Goal: Information Seeking & Learning: Check status

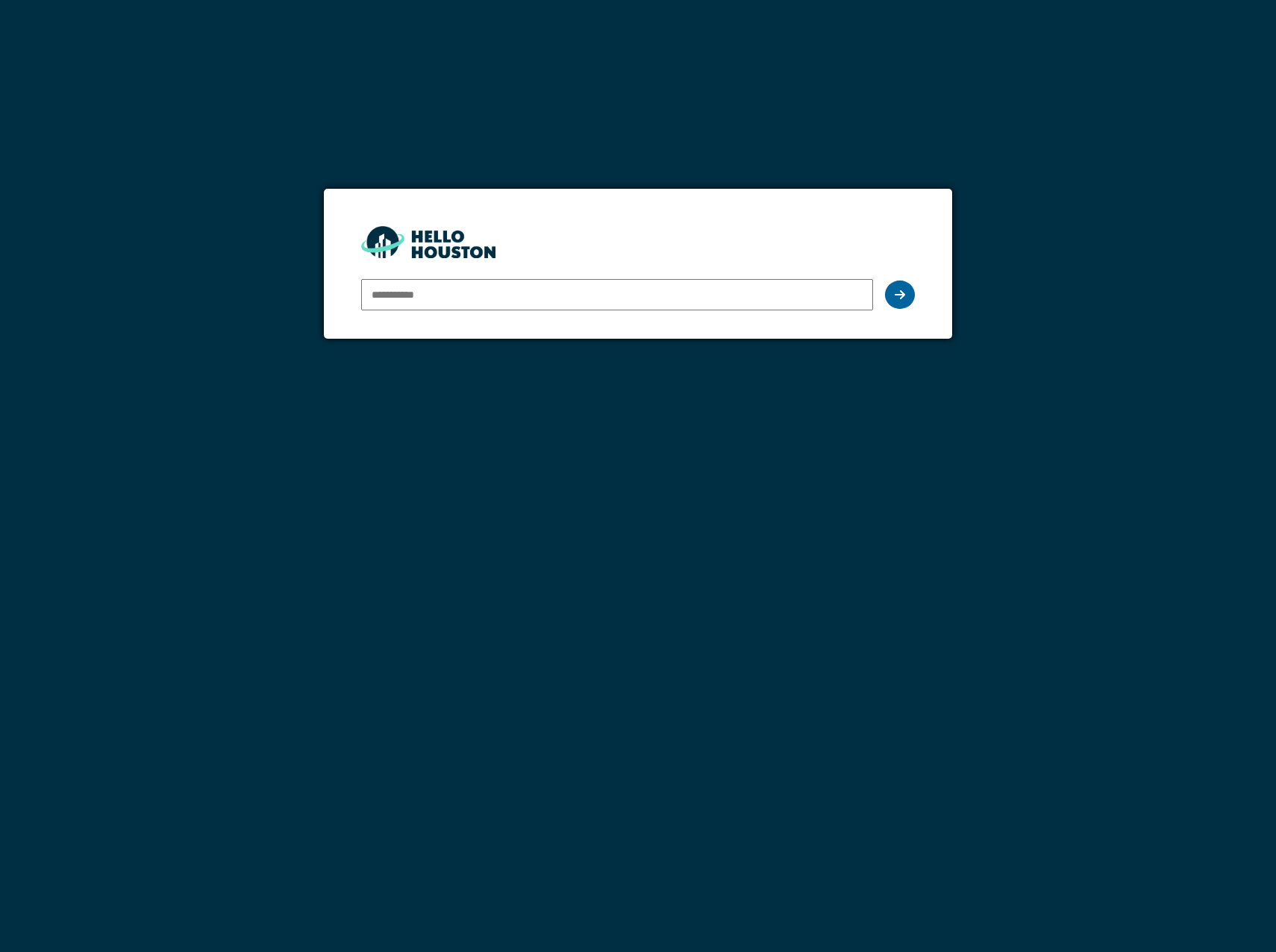
type input "**********"
click at [907, 295] on div at bounding box center [900, 295] width 30 height 28
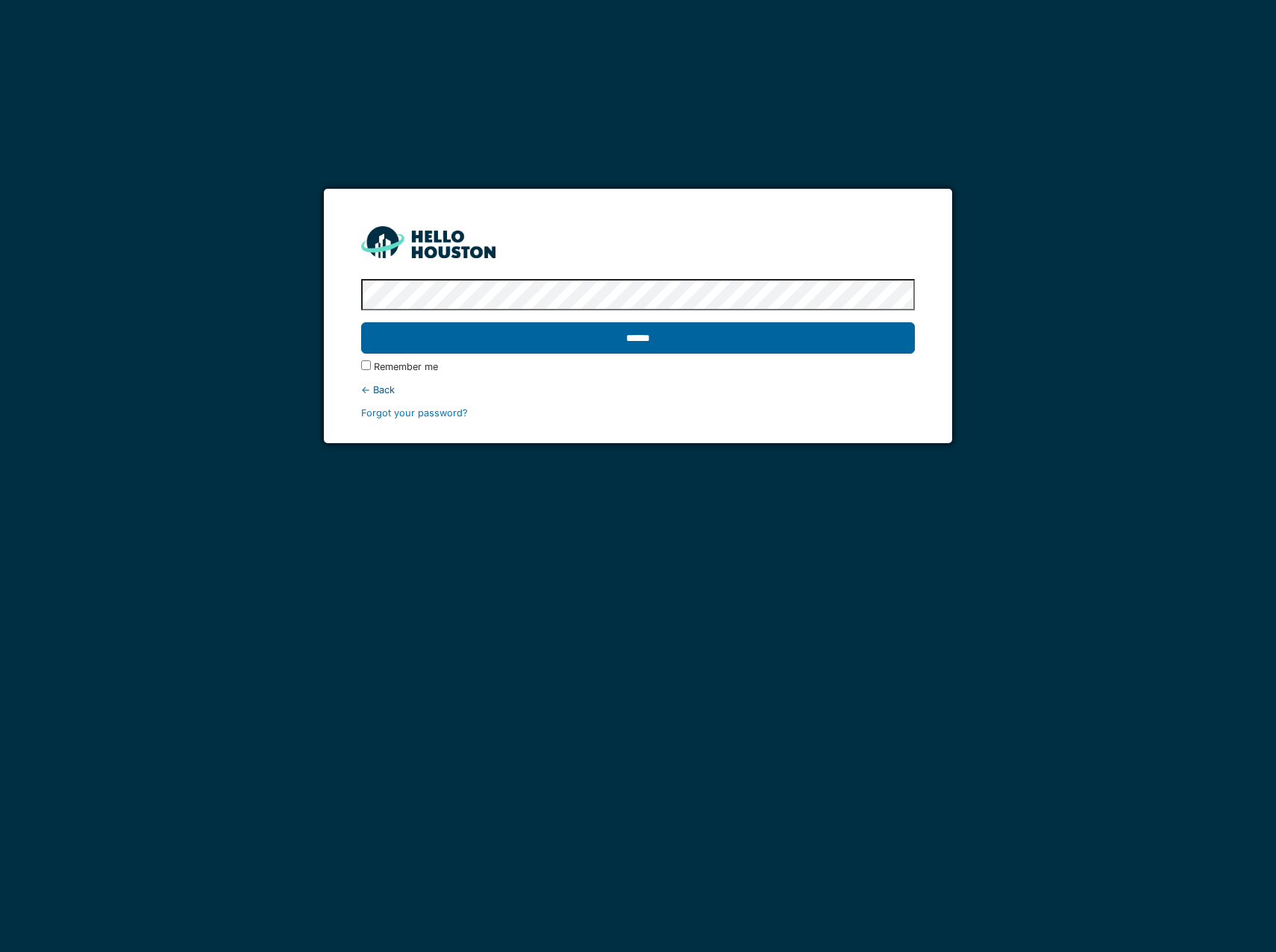
click at [578, 338] on input "******" at bounding box center [638, 337] width 554 height 31
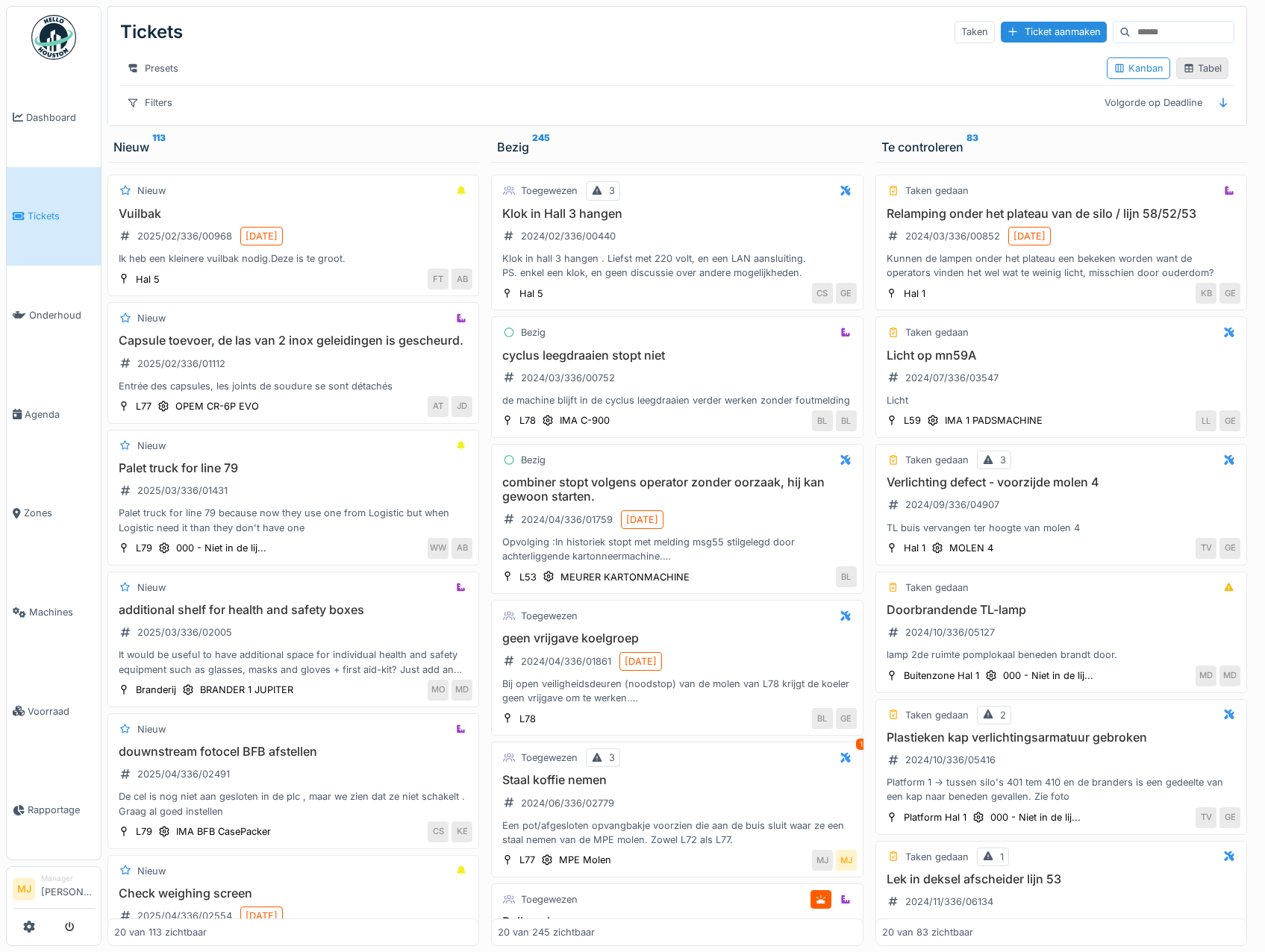
click at [1190, 70] on div "Tabel" at bounding box center [1202, 68] width 39 height 14
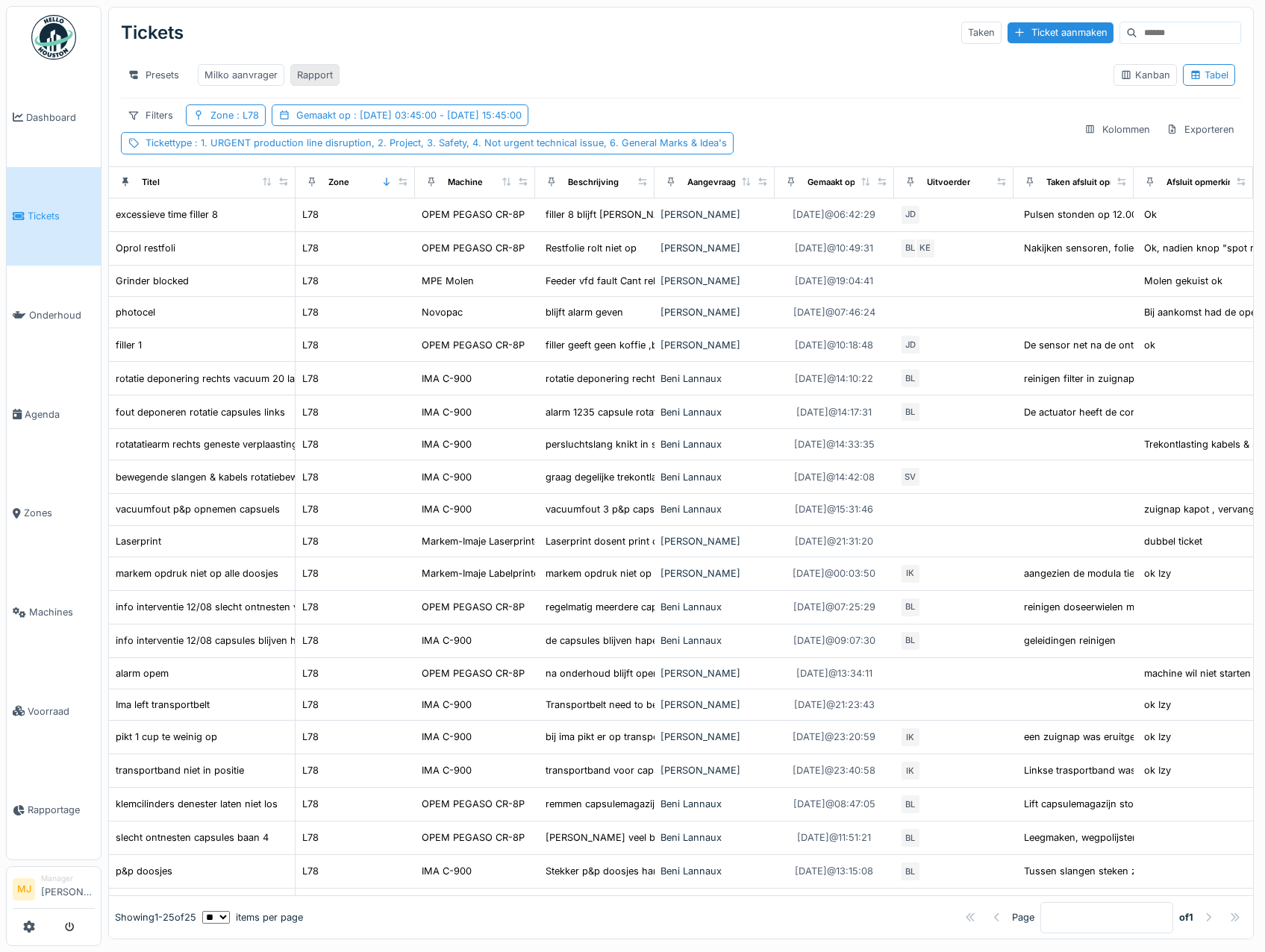
click at [295, 74] on div "Rapport" at bounding box center [314, 75] width 49 height 22
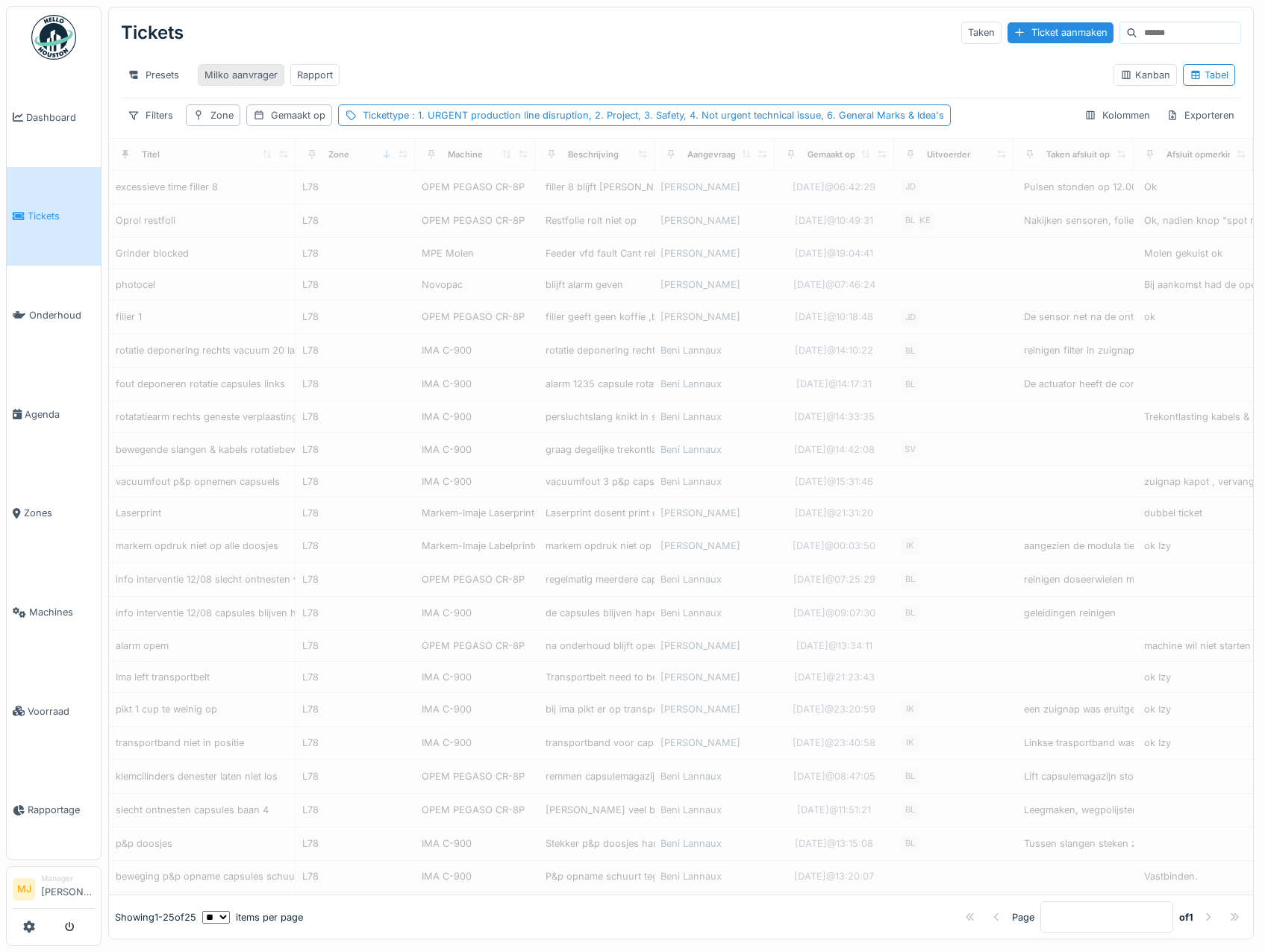
click at [260, 75] on div "Milko aanvrager" at bounding box center [240, 75] width 73 height 14
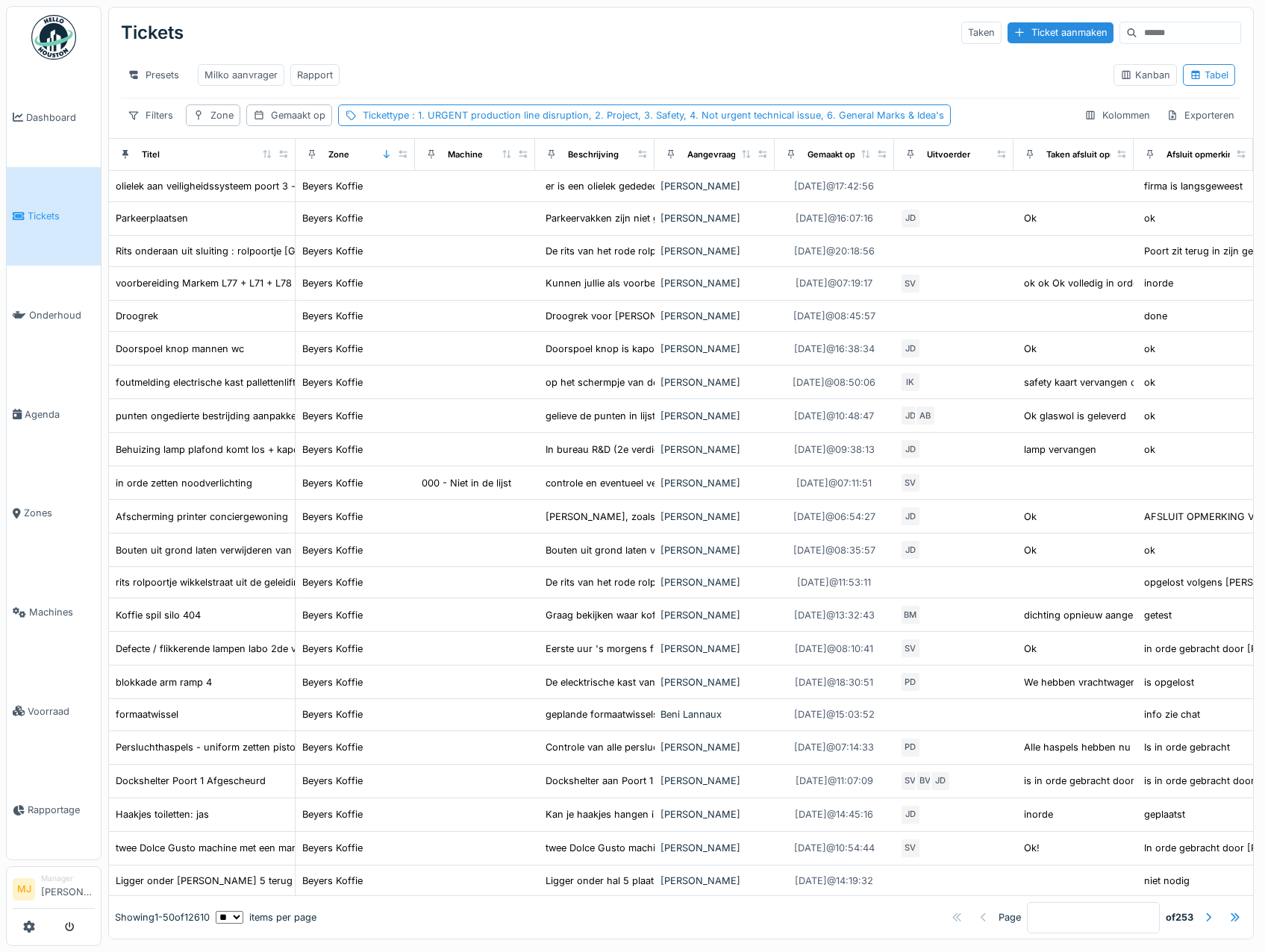
click at [486, 72] on div "Presets Milko aanvrager Rapport" at bounding box center [611, 75] width 980 height 34
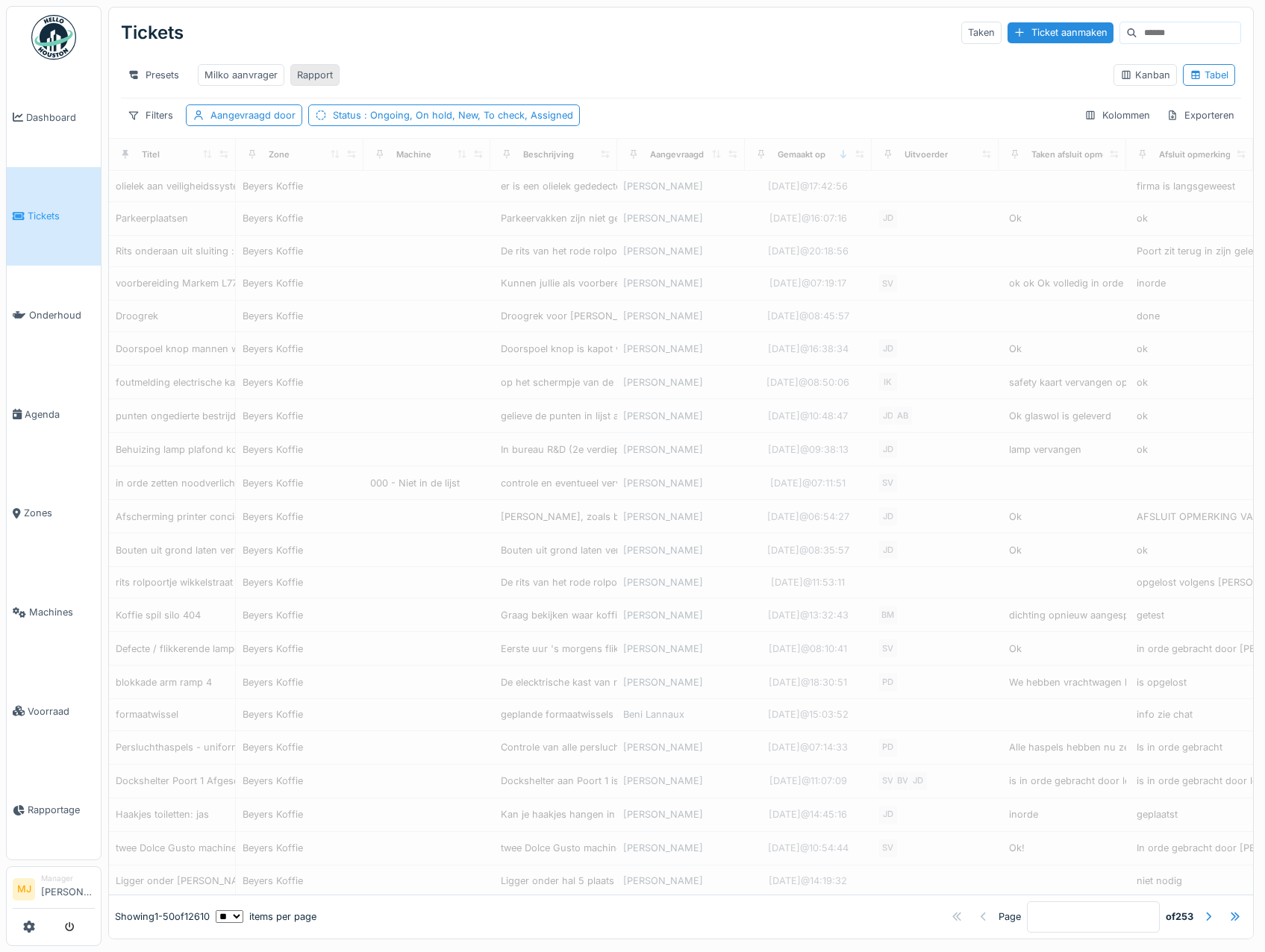
click at [307, 81] on div "Rapport" at bounding box center [315, 75] width 36 height 14
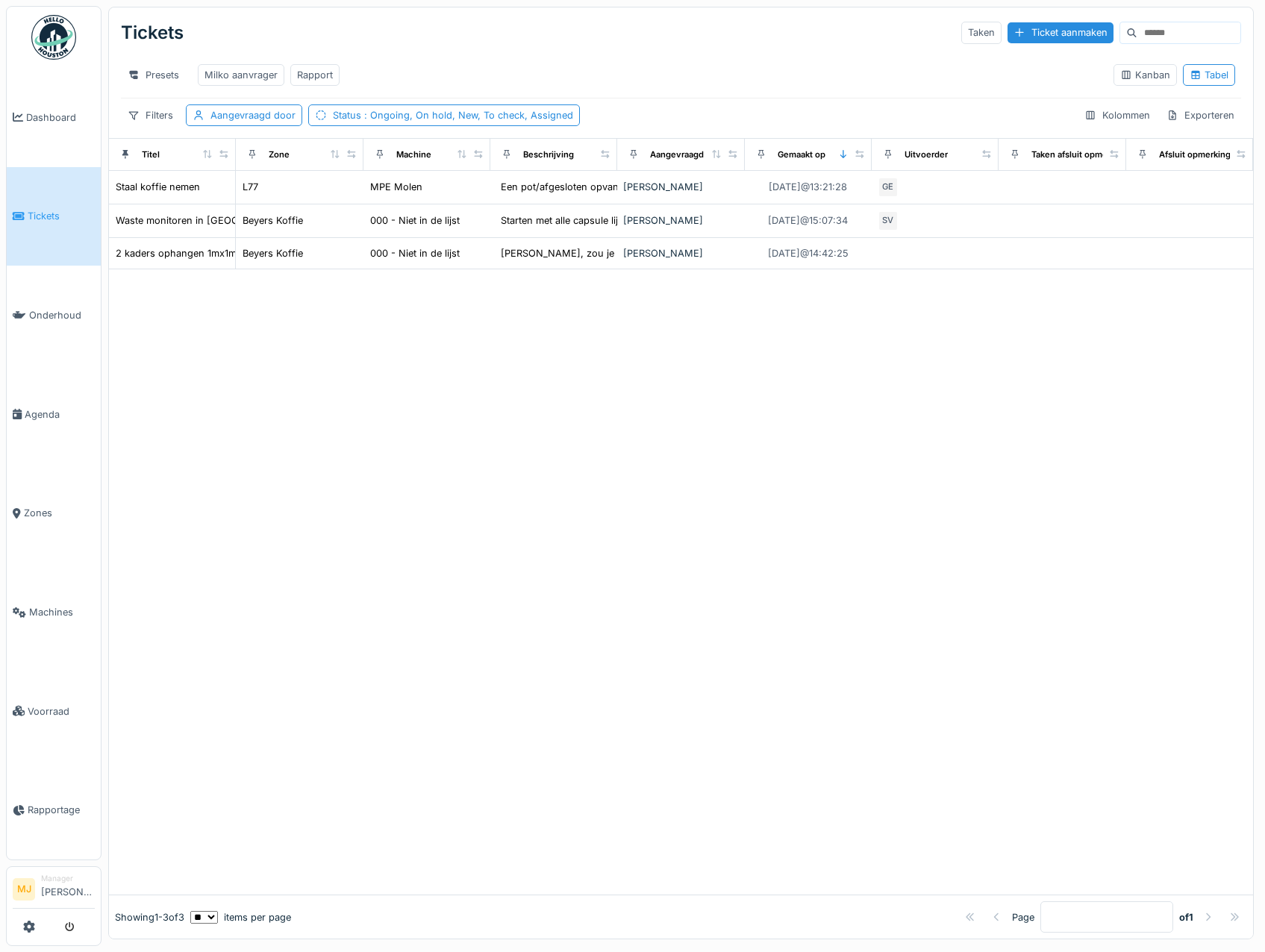
click at [498, 74] on div "Presets Milko aanvrager Rapport" at bounding box center [611, 75] width 980 height 34
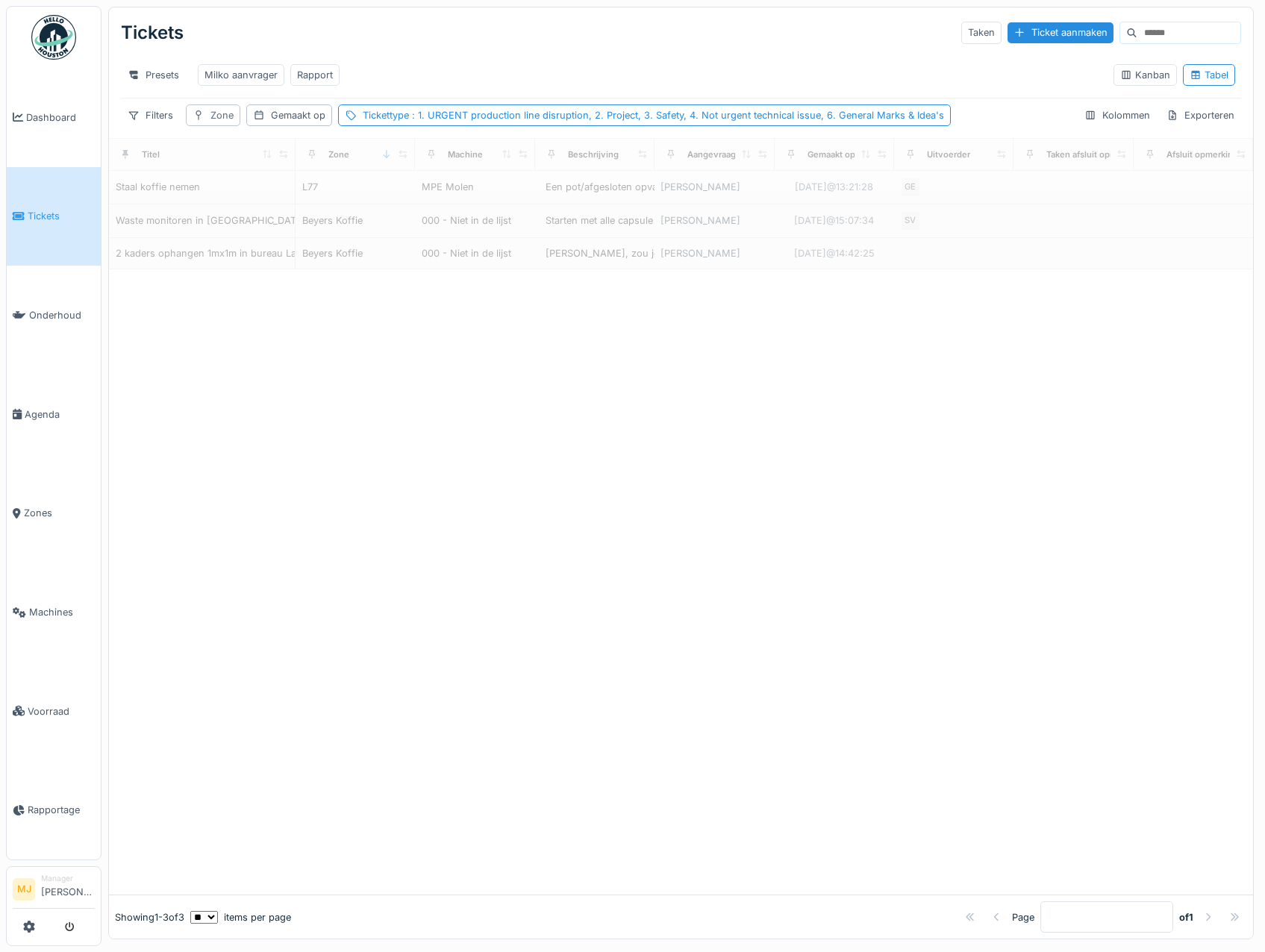
click at [220, 116] on div "Zone" at bounding box center [213, 115] width 54 height 22
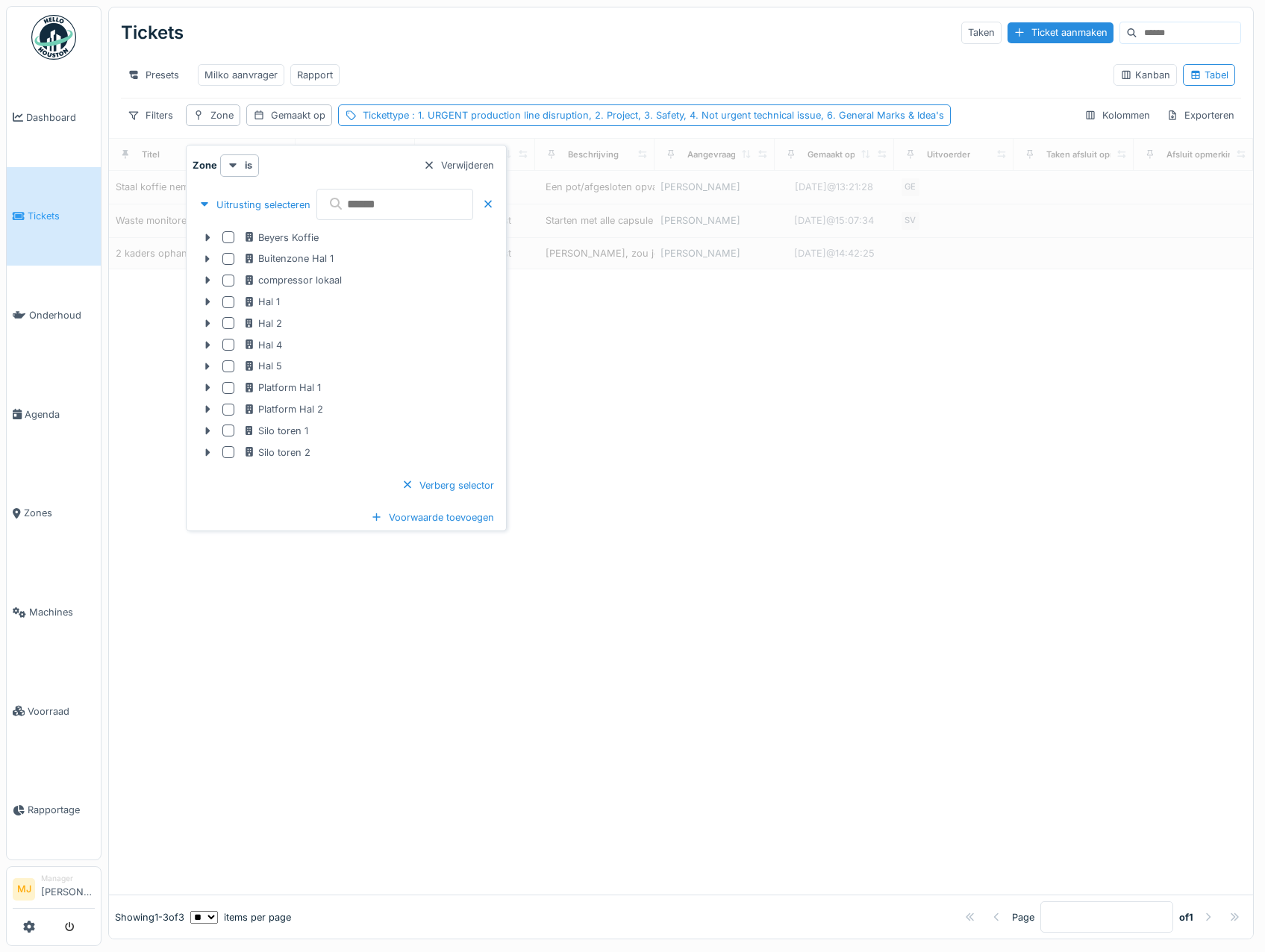
click at [431, 64] on div "Presets Milko aanvrager Rapport" at bounding box center [611, 75] width 980 height 34
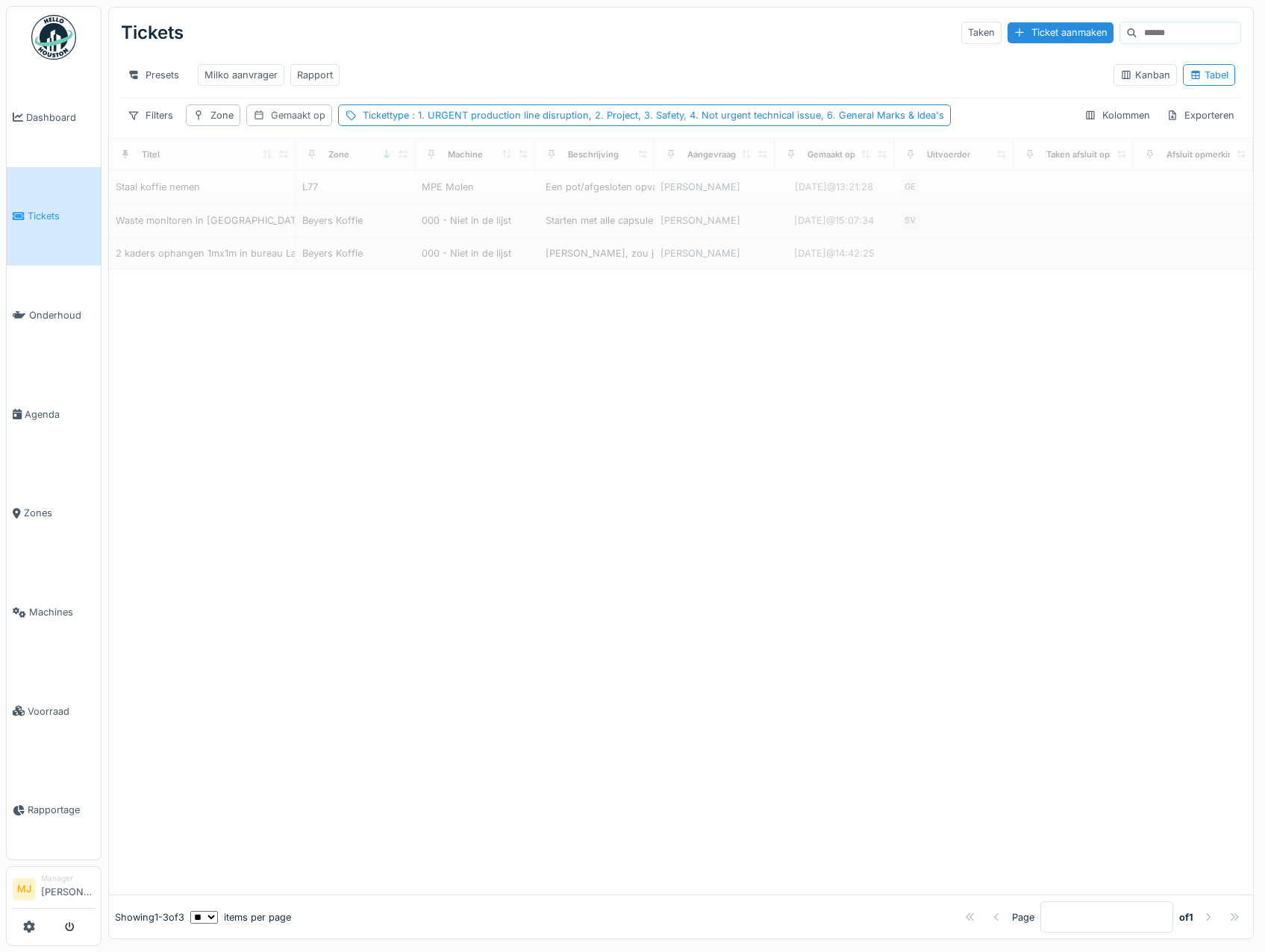
click at [287, 126] on div "Gemaakt op" at bounding box center [289, 115] width 86 height 22
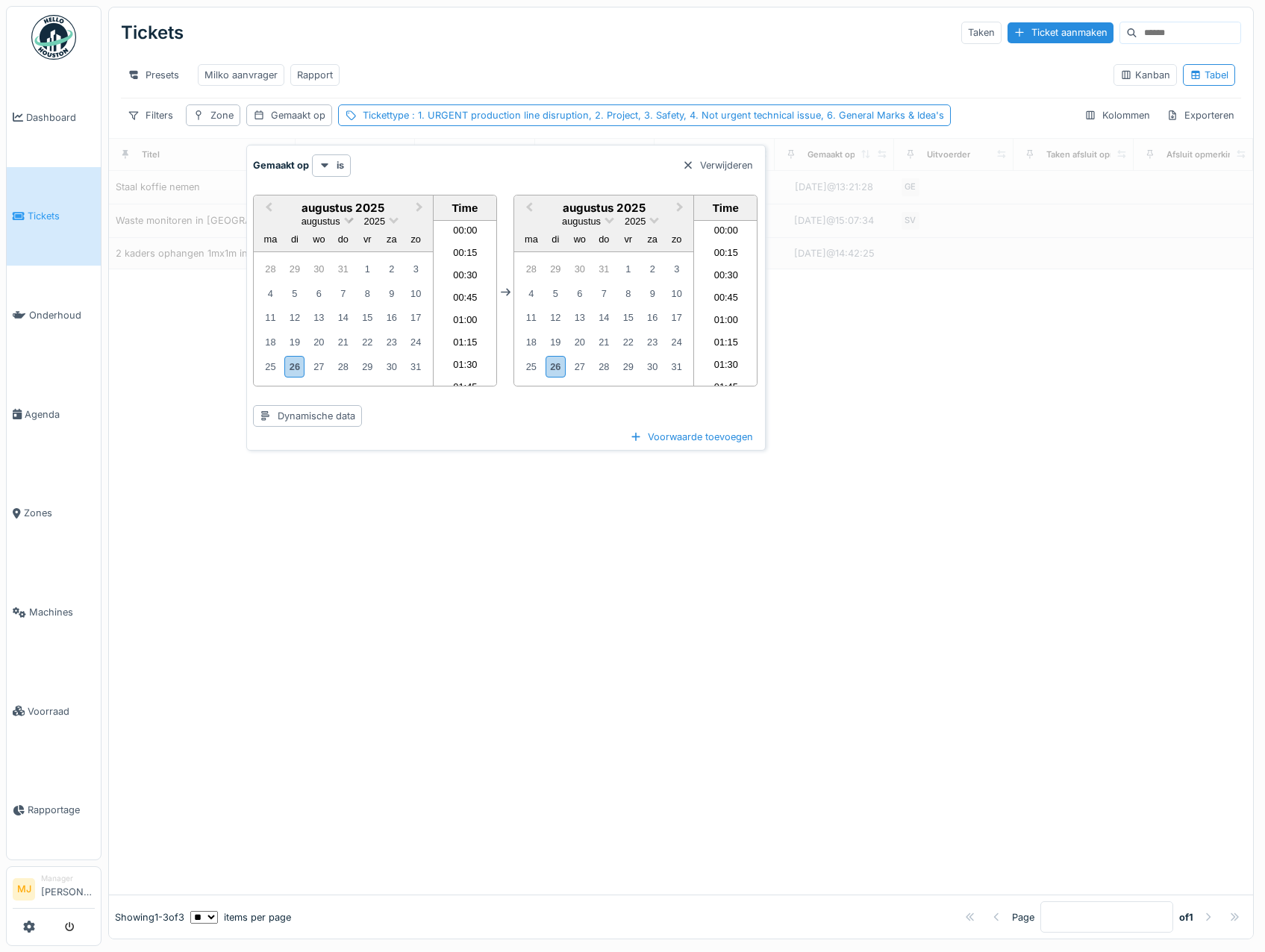
scroll to position [713, 0]
click at [270, 361] on div "25" at bounding box center [270, 367] width 20 height 20
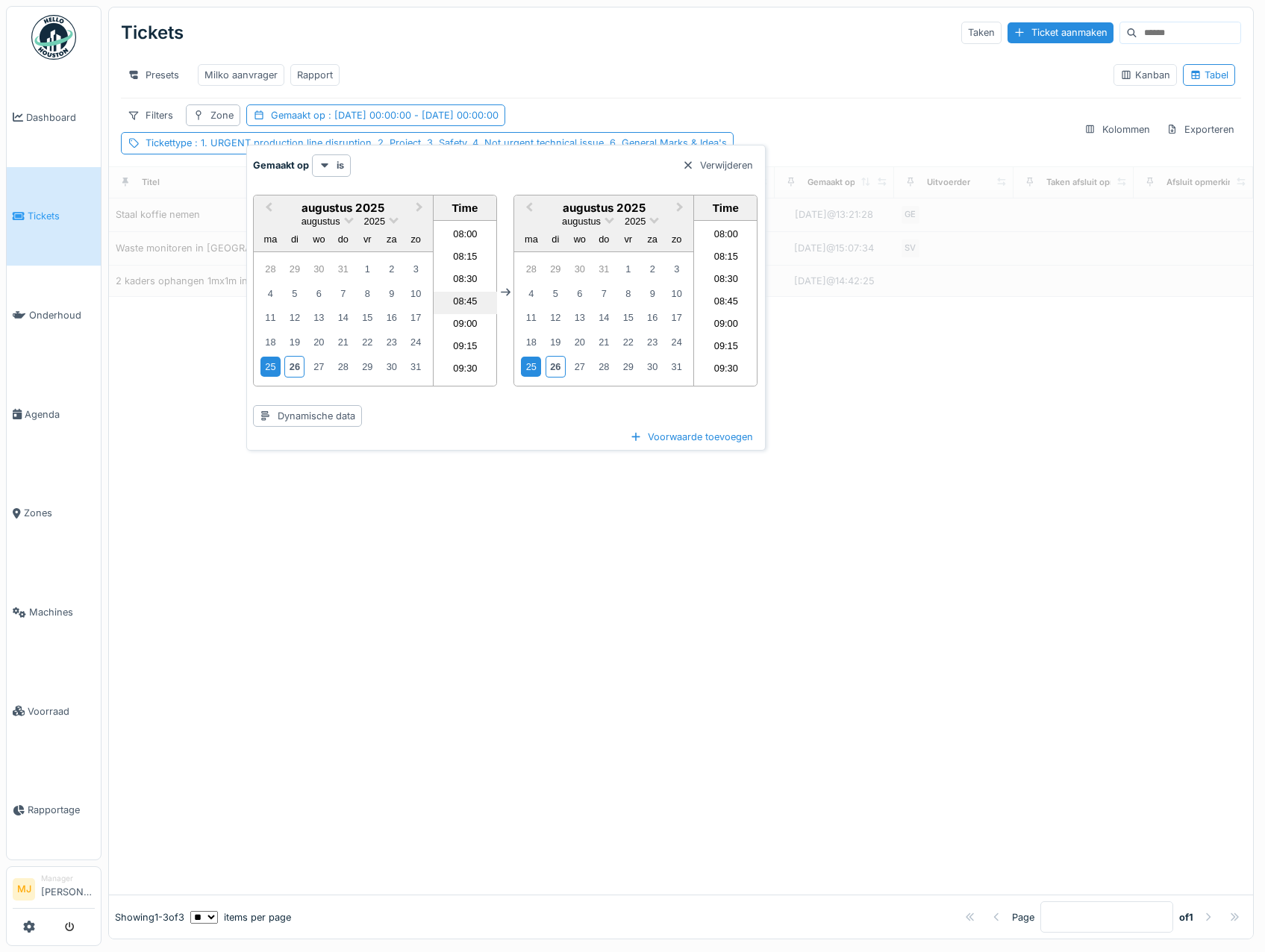
scroll to position [265, 0]
click at [458, 303] on li "03:45" at bounding box center [465, 303] width 63 height 22
click at [556, 369] on div "26" at bounding box center [555, 367] width 20 height 22
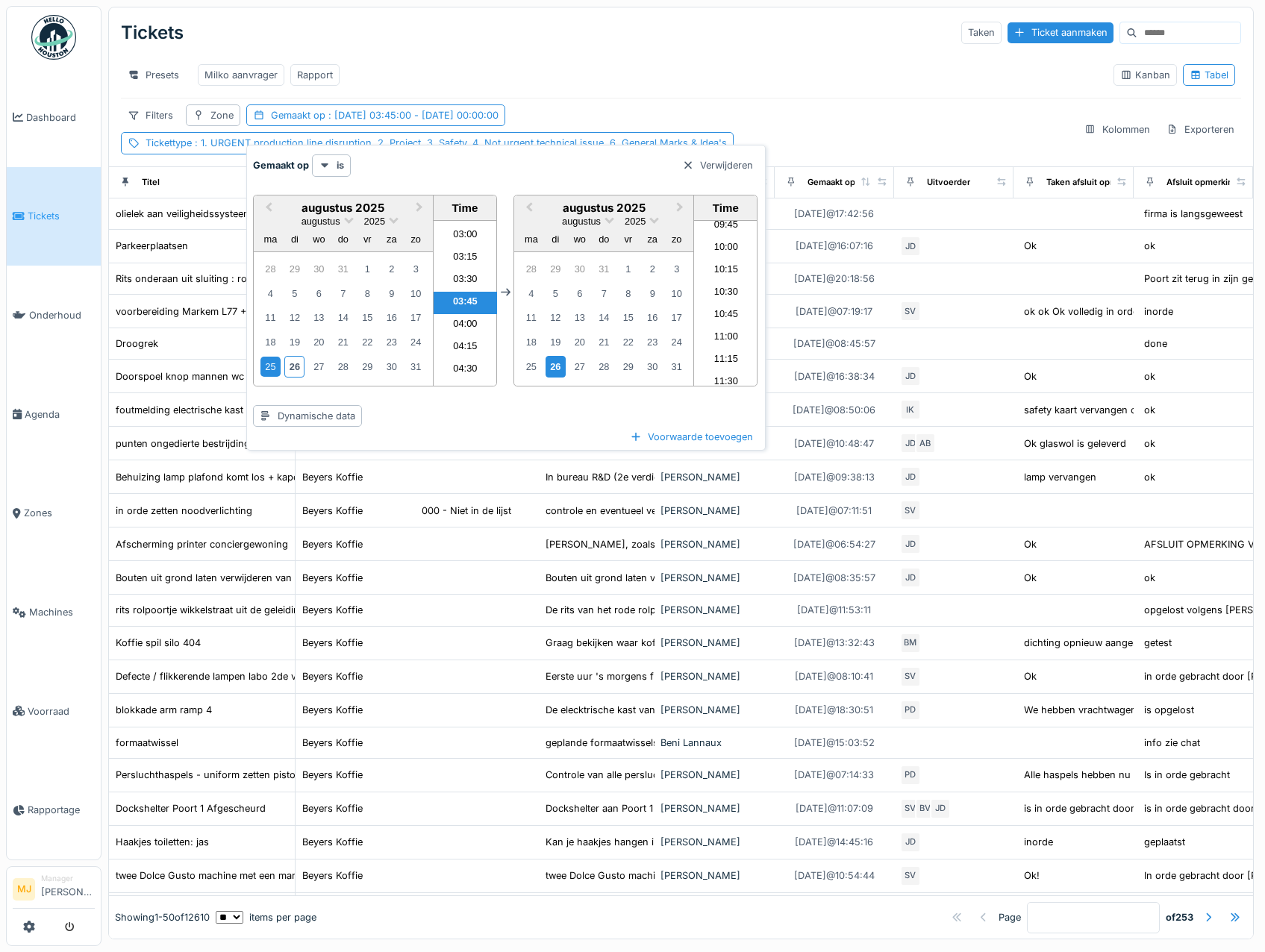
scroll to position [936, 0]
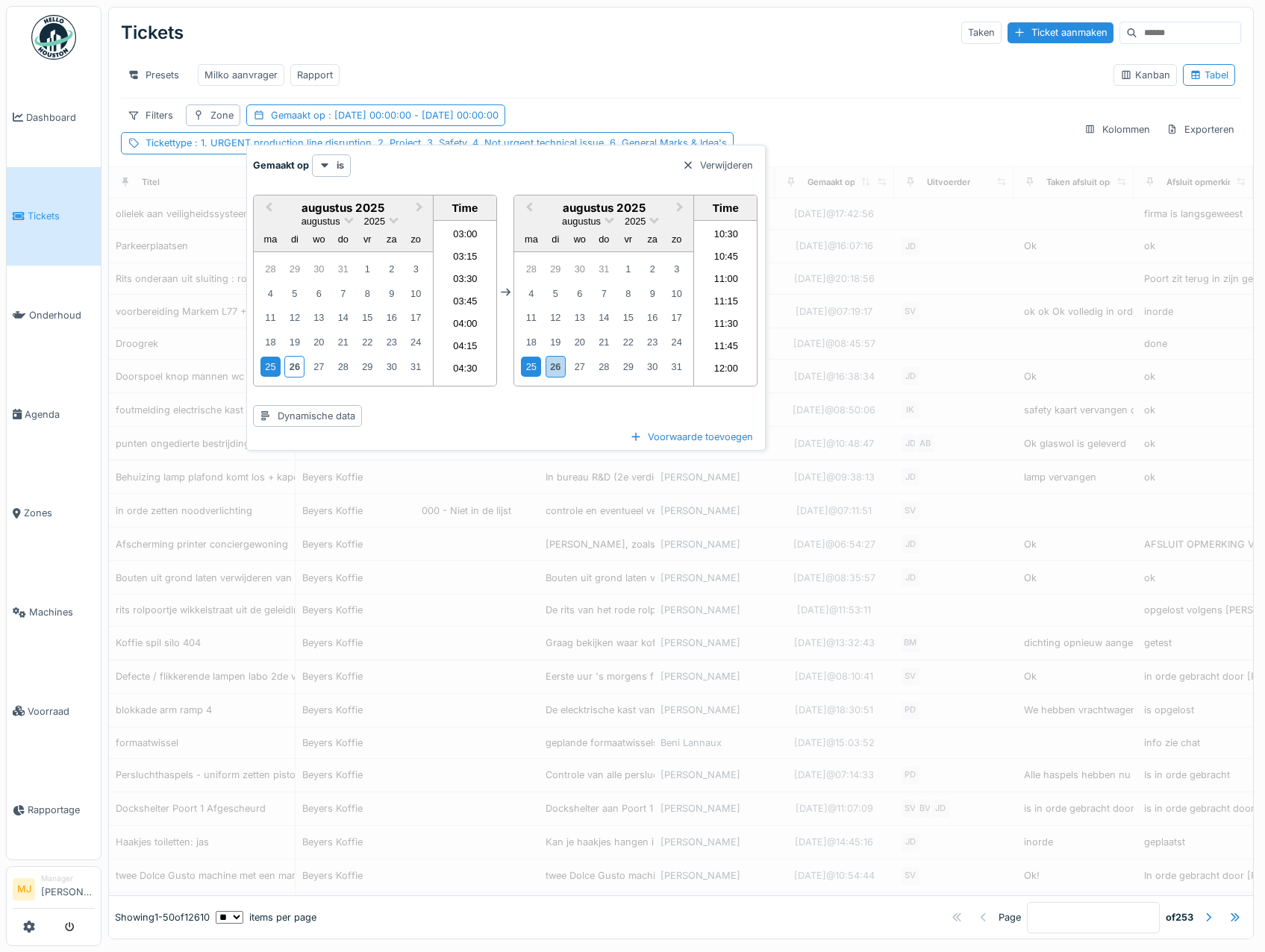
click at [721, 332] on li "11:30" at bounding box center [725, 325] width 63 height 22
click at [764, 110] on div "Tickets Taken Ticket aanmaken Presets Milko aanvrager Rapport Kanban Tabel Filt…" at bounding box center [681, 86] width 1144 height 159
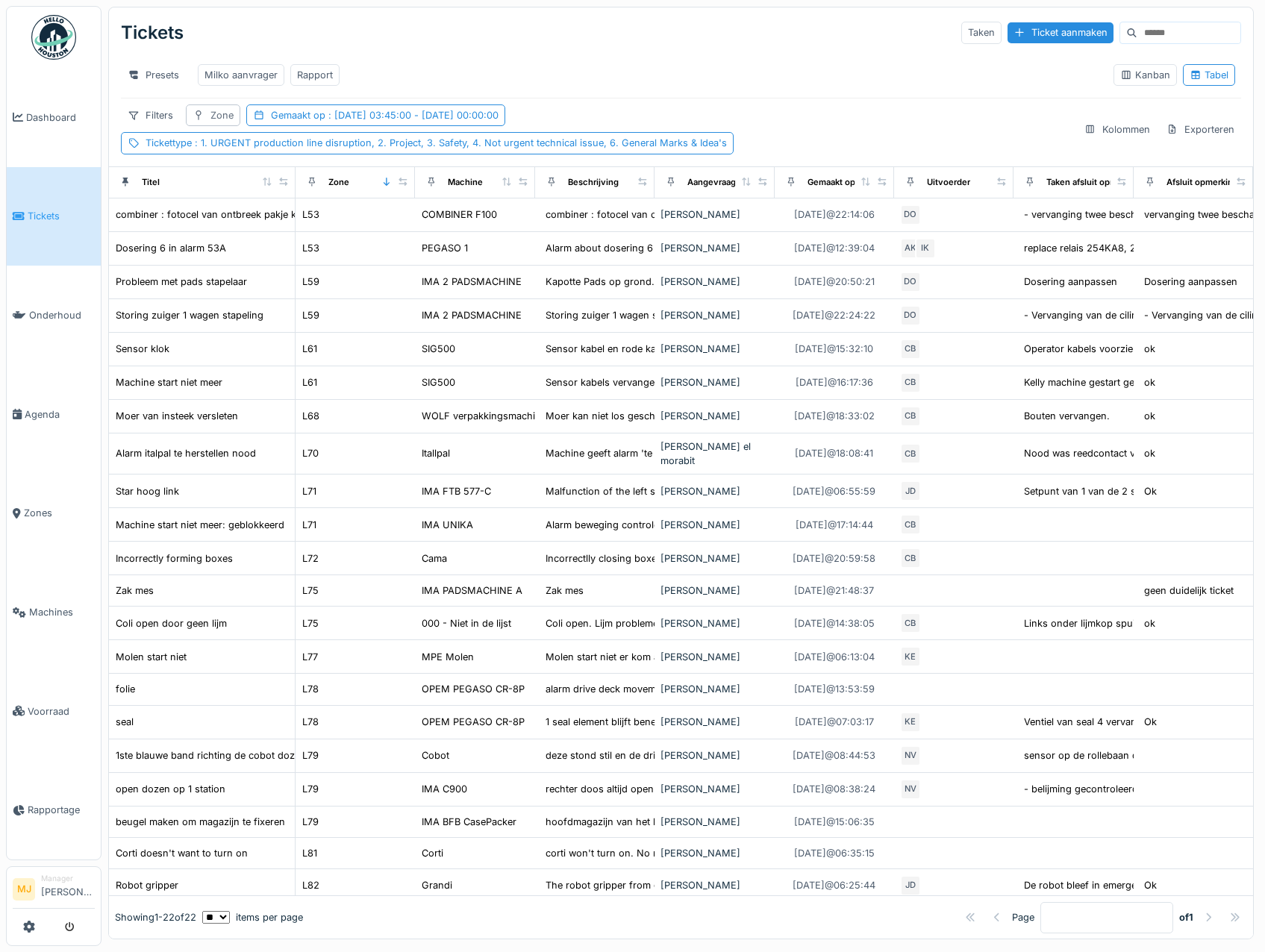
click at [216, 122] on div "Zone" at bounding box center [221, 115] width 23 height 14
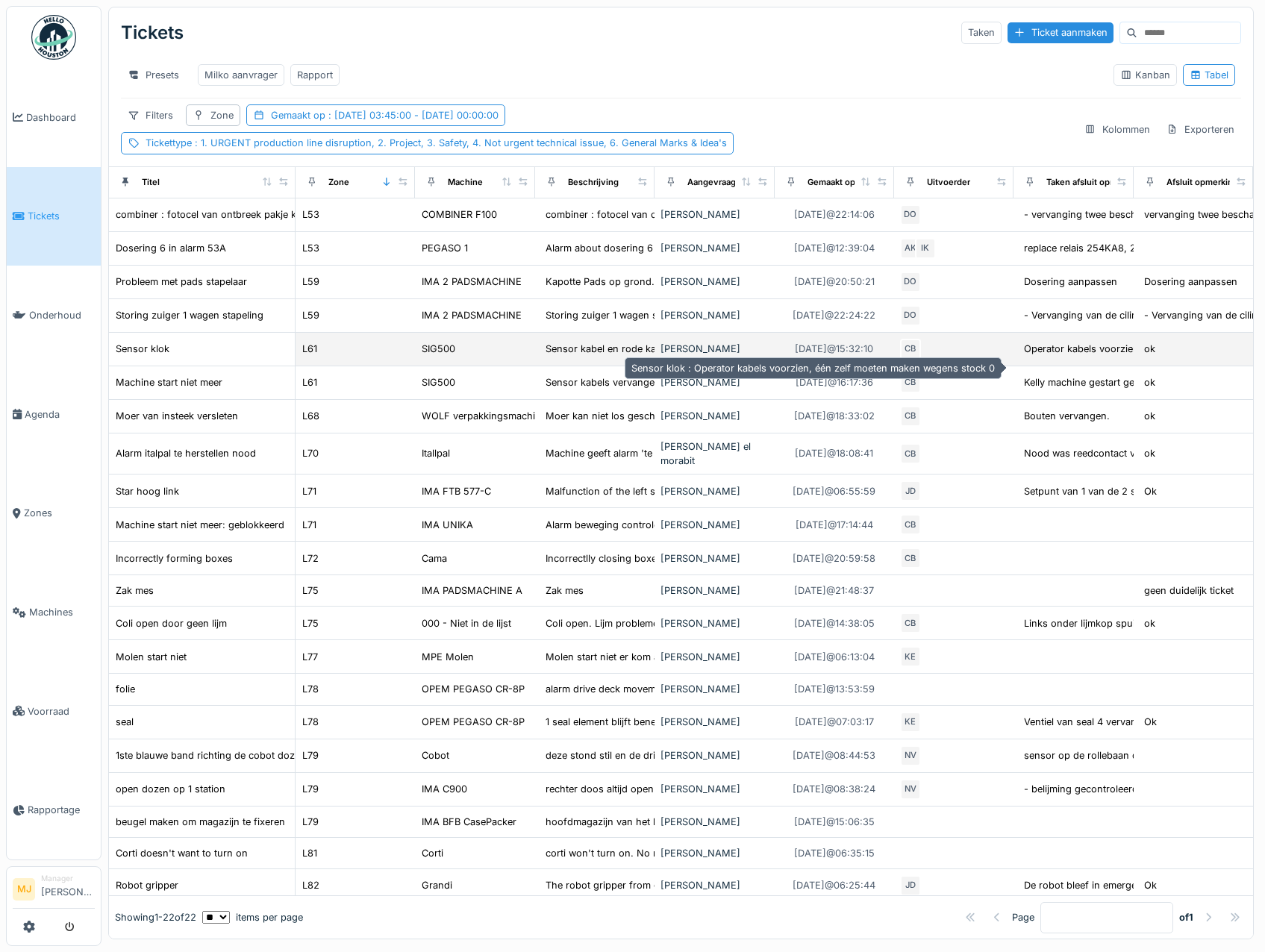
click at [1092, 356] on div "Operator kabels voorzien, één zelf moeten maken..." at bounding box center [1141, 349] width 235 height 14
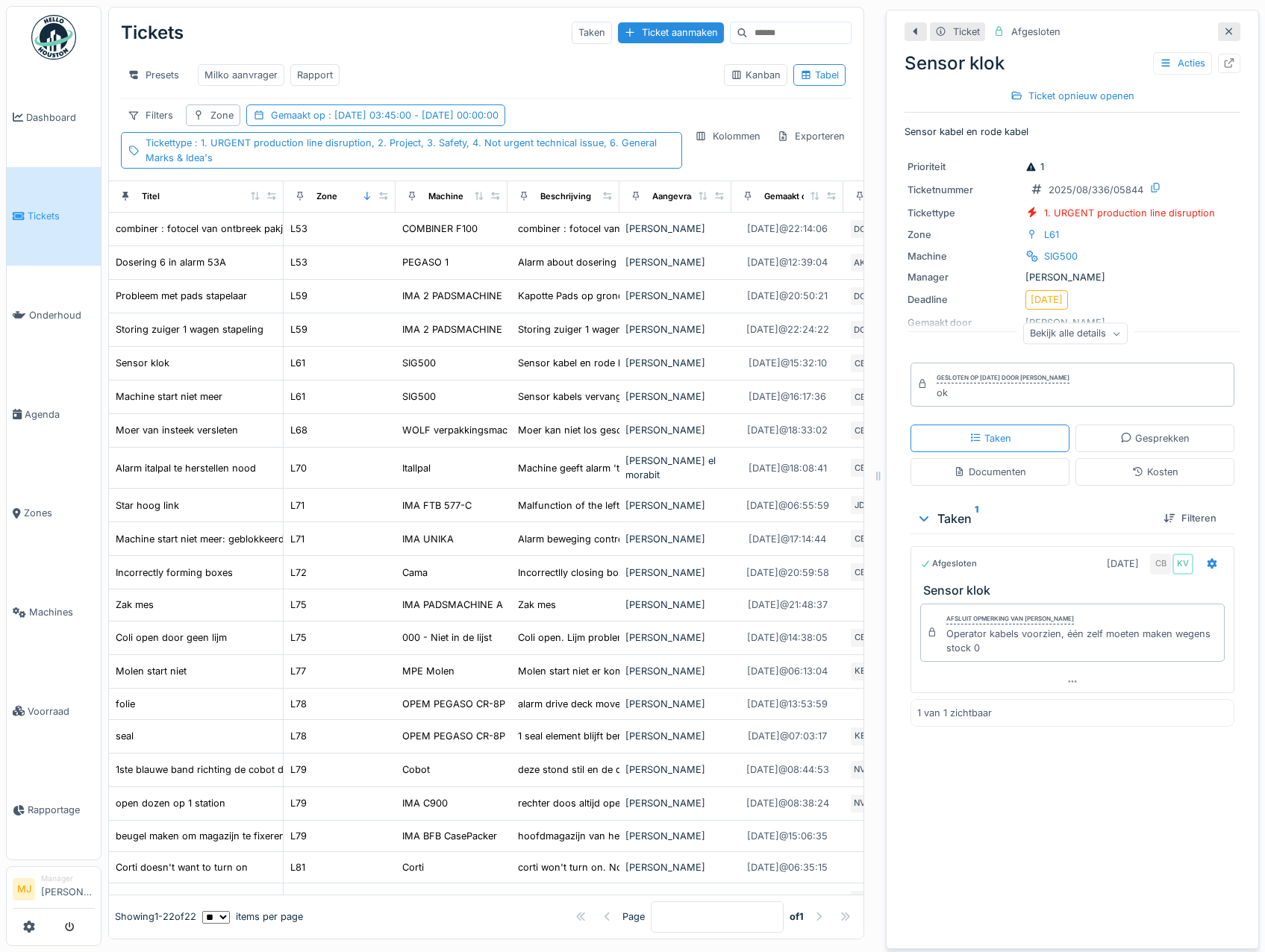
click at [1225, 34] on icon at bounding box center [1228, 31] width 7 height 7
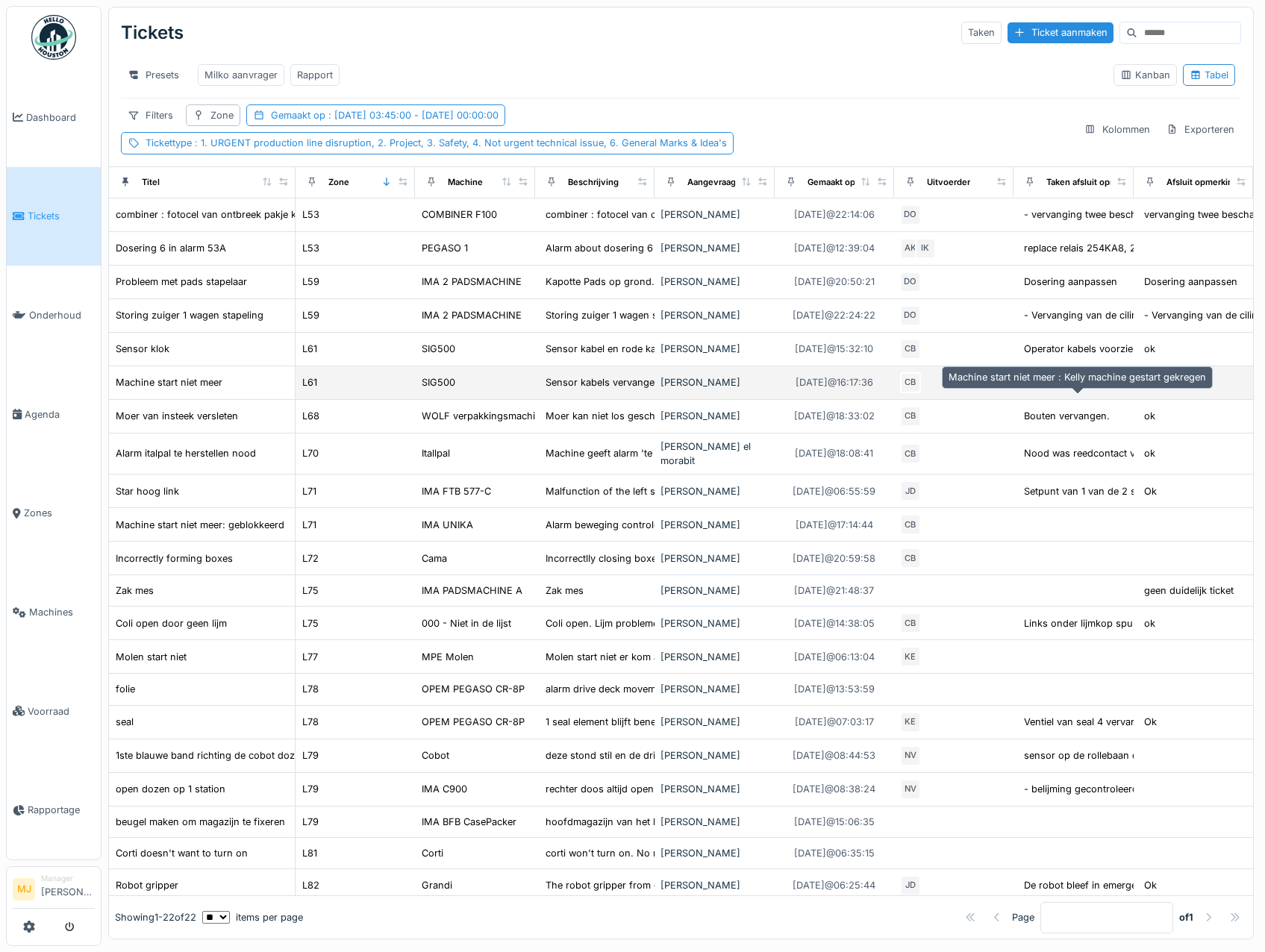
click at [1042, 389] on div "Kelly machine gestart gekregen" at bounding box center [1095, 382] width 142 height 14
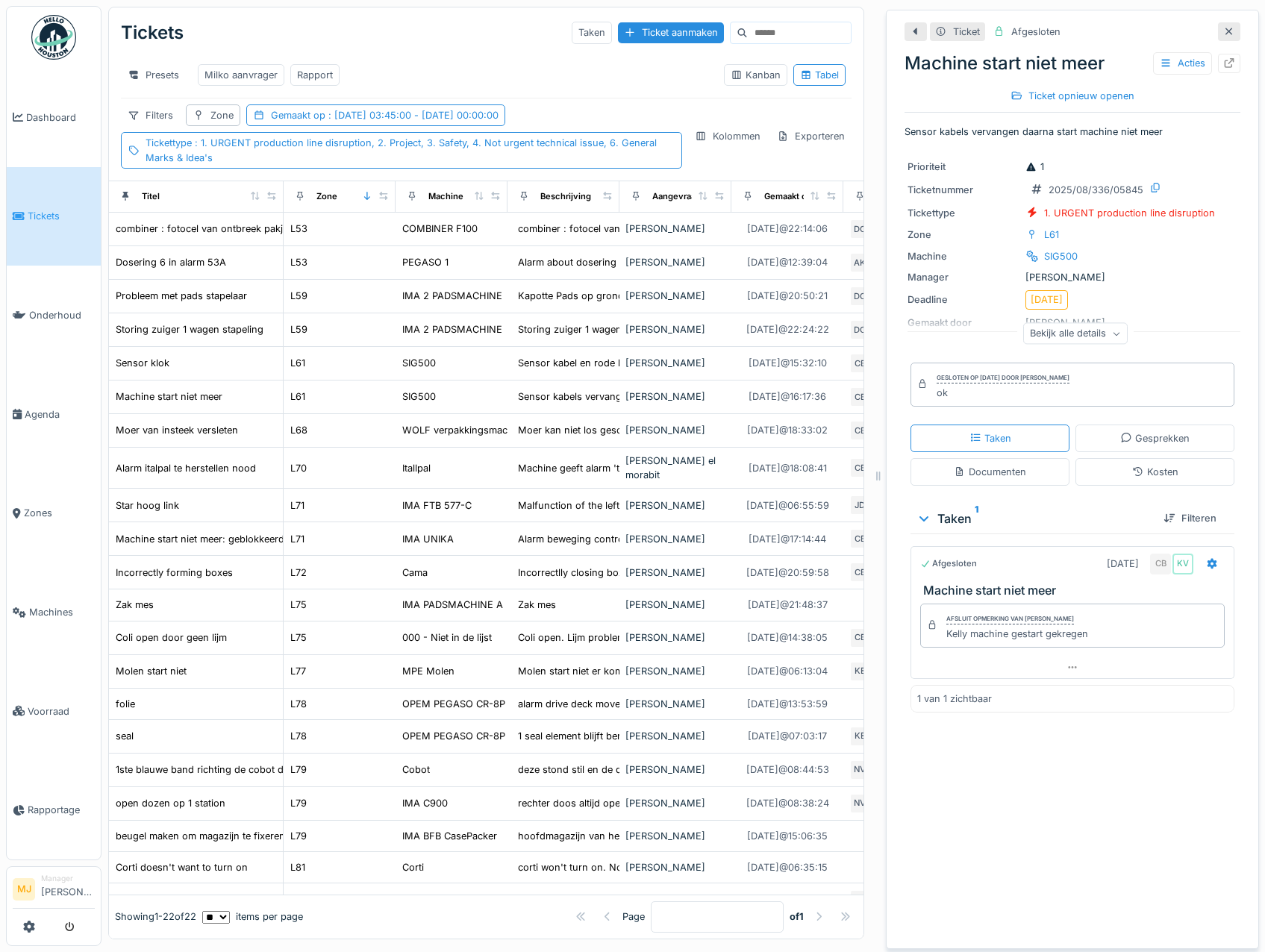
click at [1223, 34] on icon at bounding box center [1229, 32] width 12 height 10
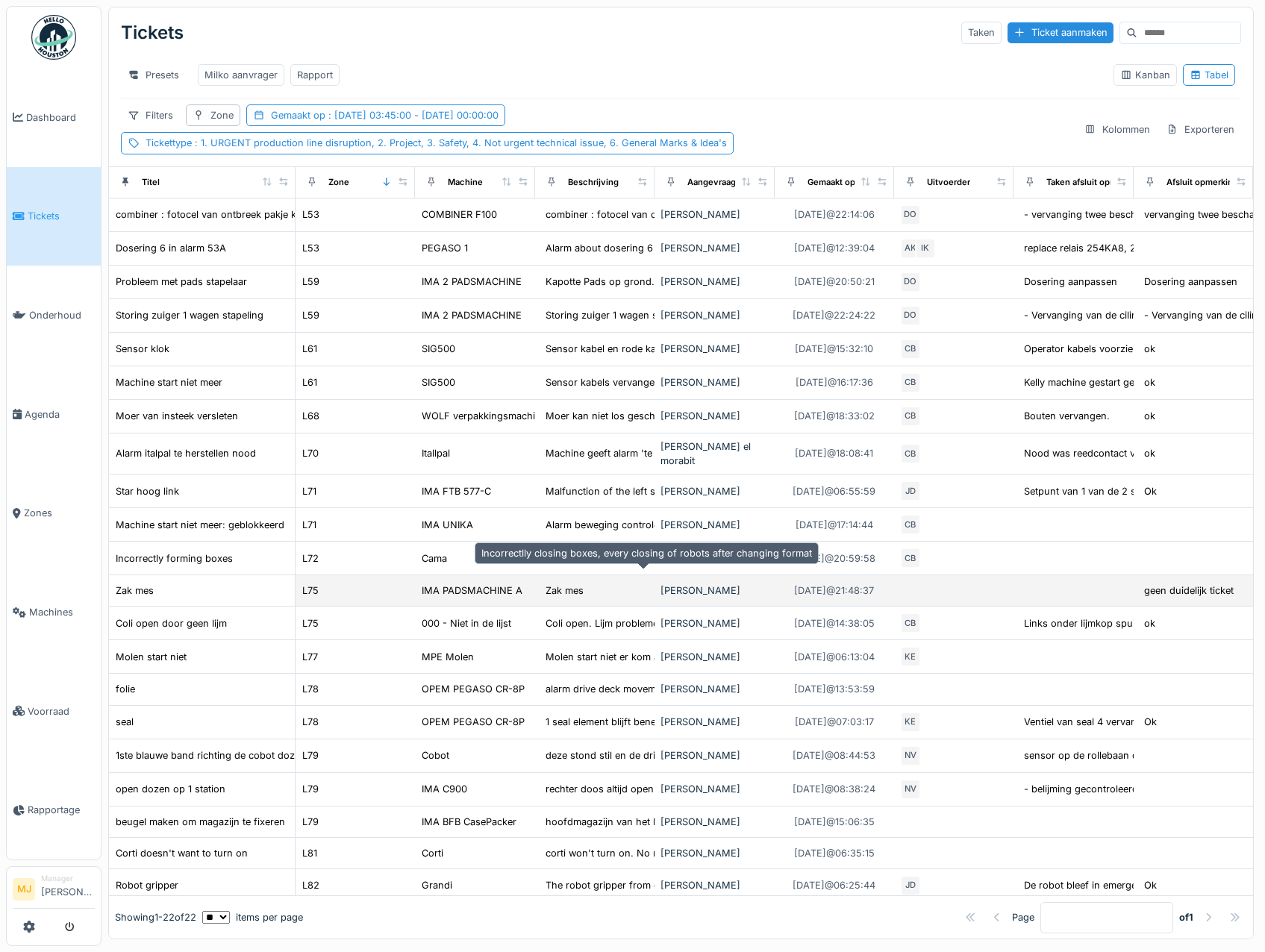
scroll to position [72, 0]
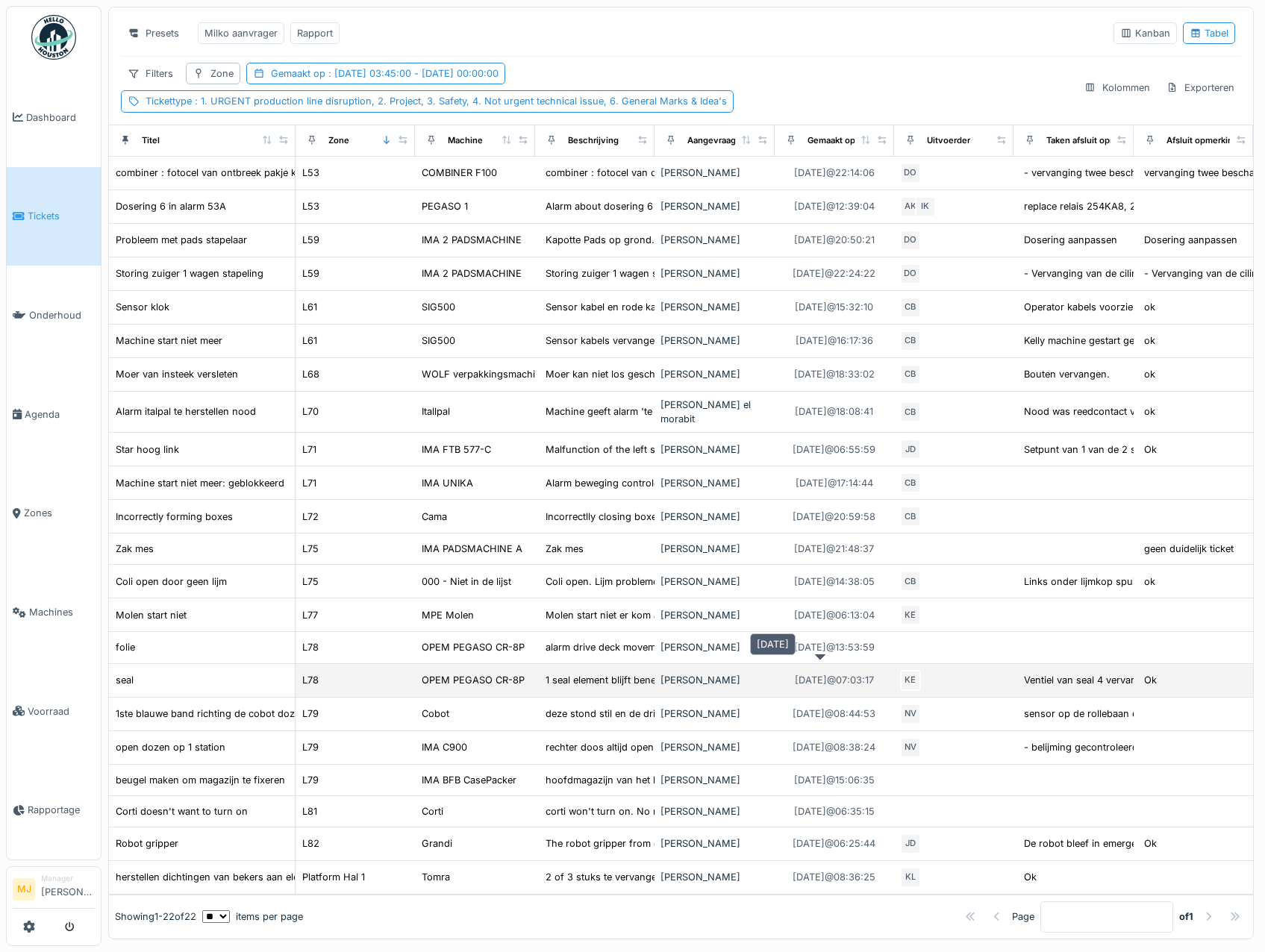
click at [820, 673] on div "25-8-2025 @ 07:03:17" at bounding box center [834, 680] width 79 height 14
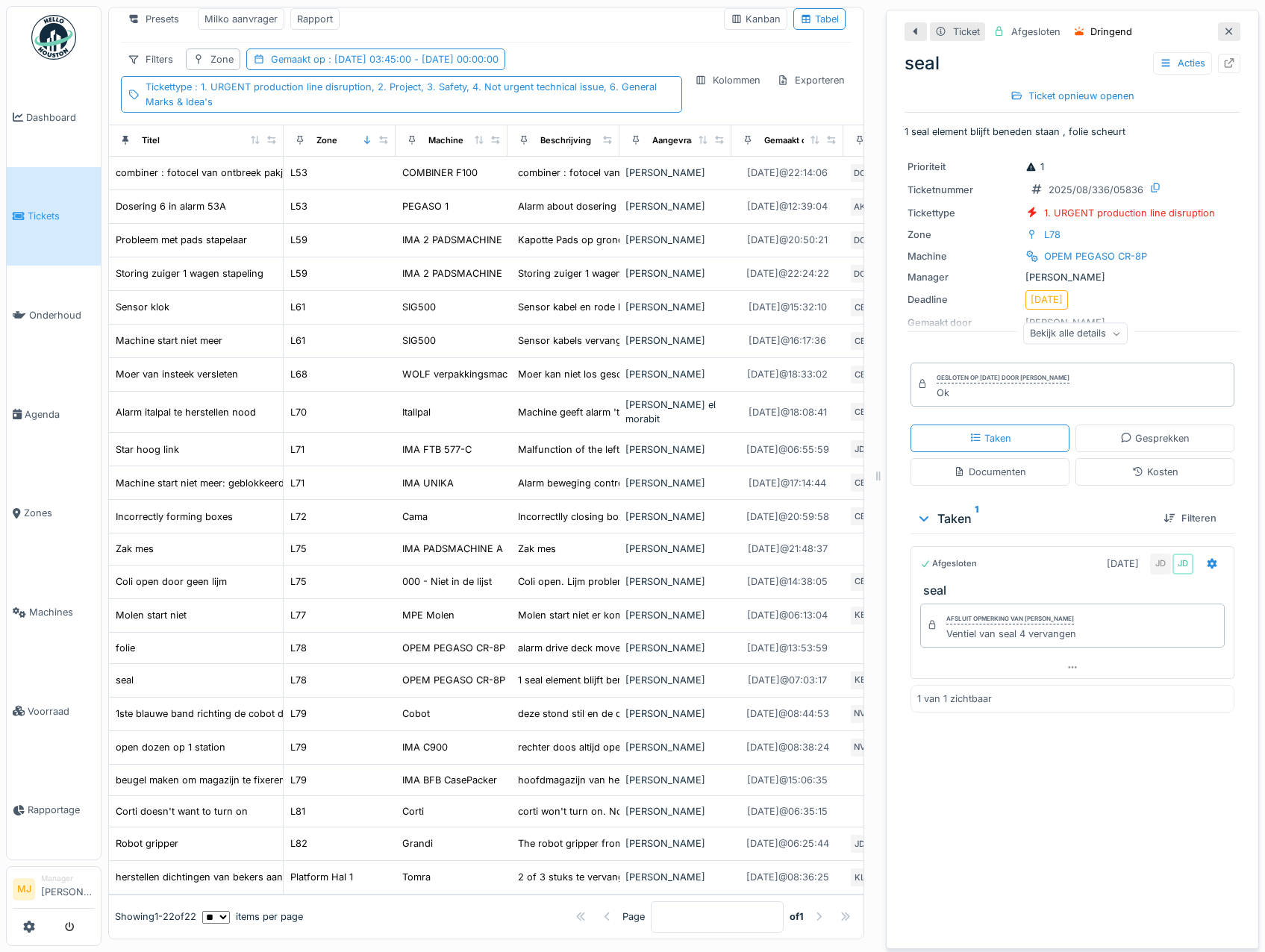
click at [1223, 28] on icon at bounding box center [1229, 32] width 12 height 10
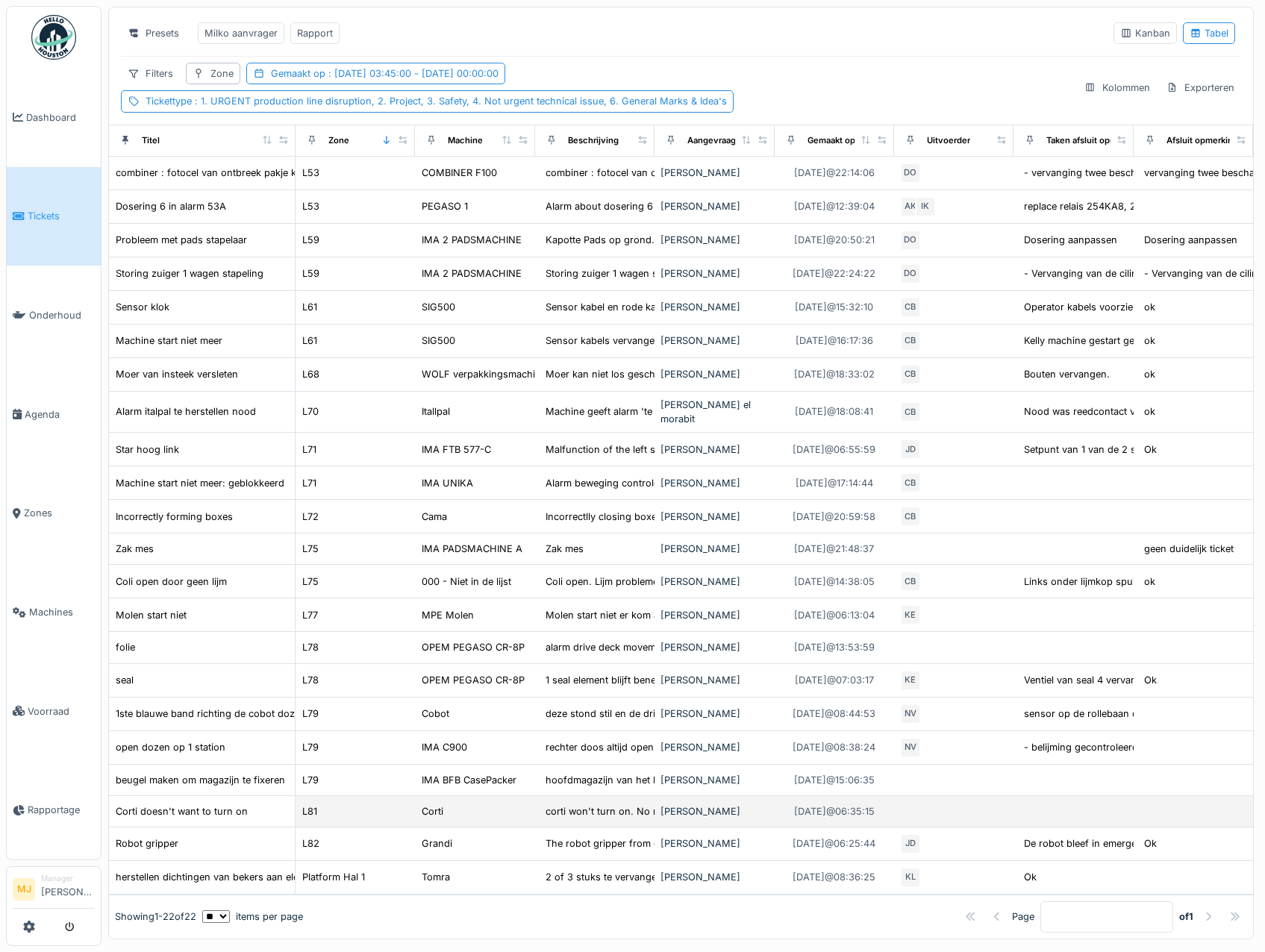
scroll to position [5, 0]
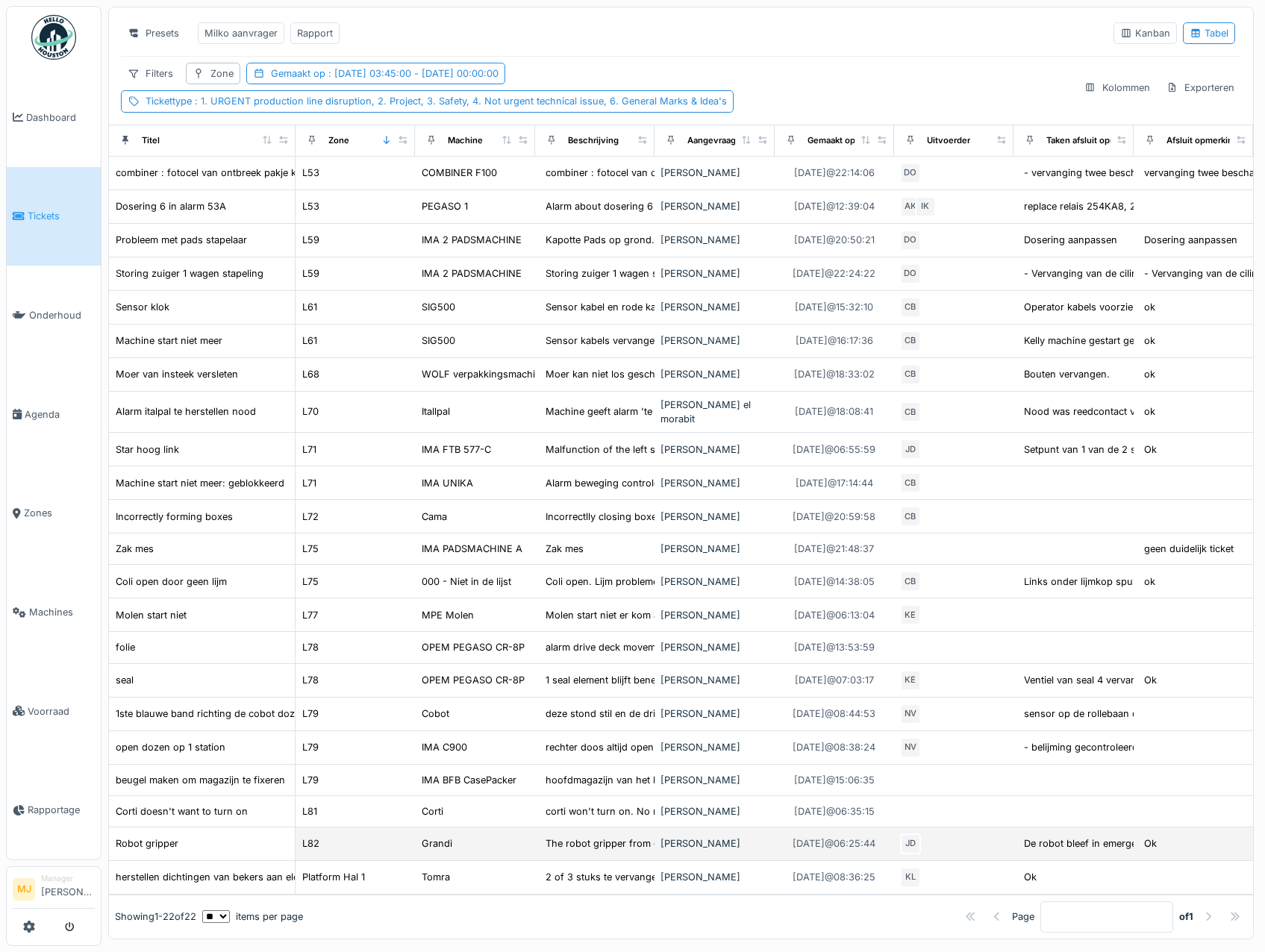
click at [927, 833] on div "JD" at bounding box center [953, 843] width 107 height 21
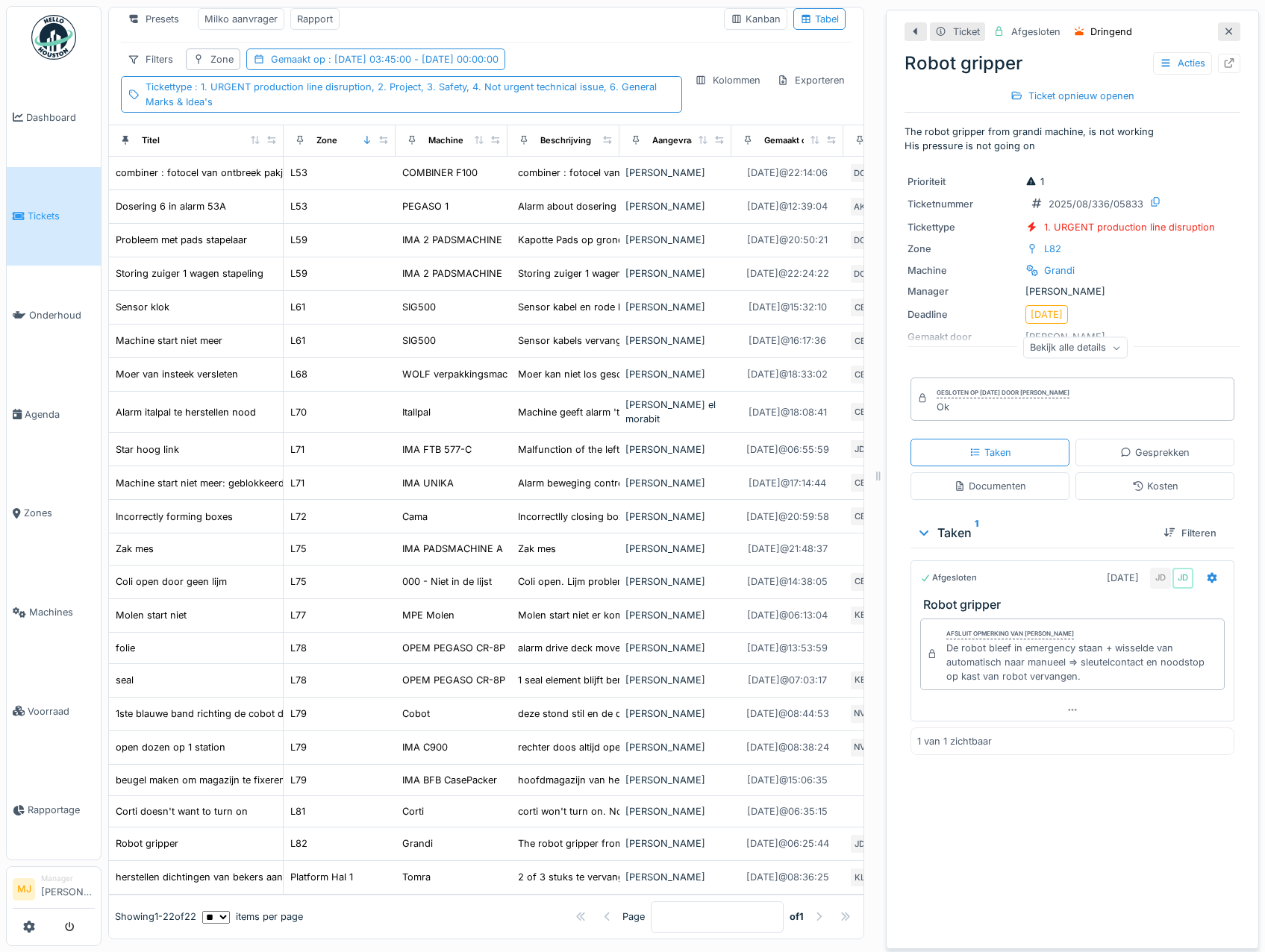
scroll to position [11, 0]
drag, startPoint x: 1068, startPoint y: 665, endPoint x: 936, endPoint y: 631, distance: 136.3
click at [946, 641] on div "De robot bleef in emergency staan + wisselde van automatisch naar manueel => sl…" at bounding box center [1082, 662] width 272 height 43
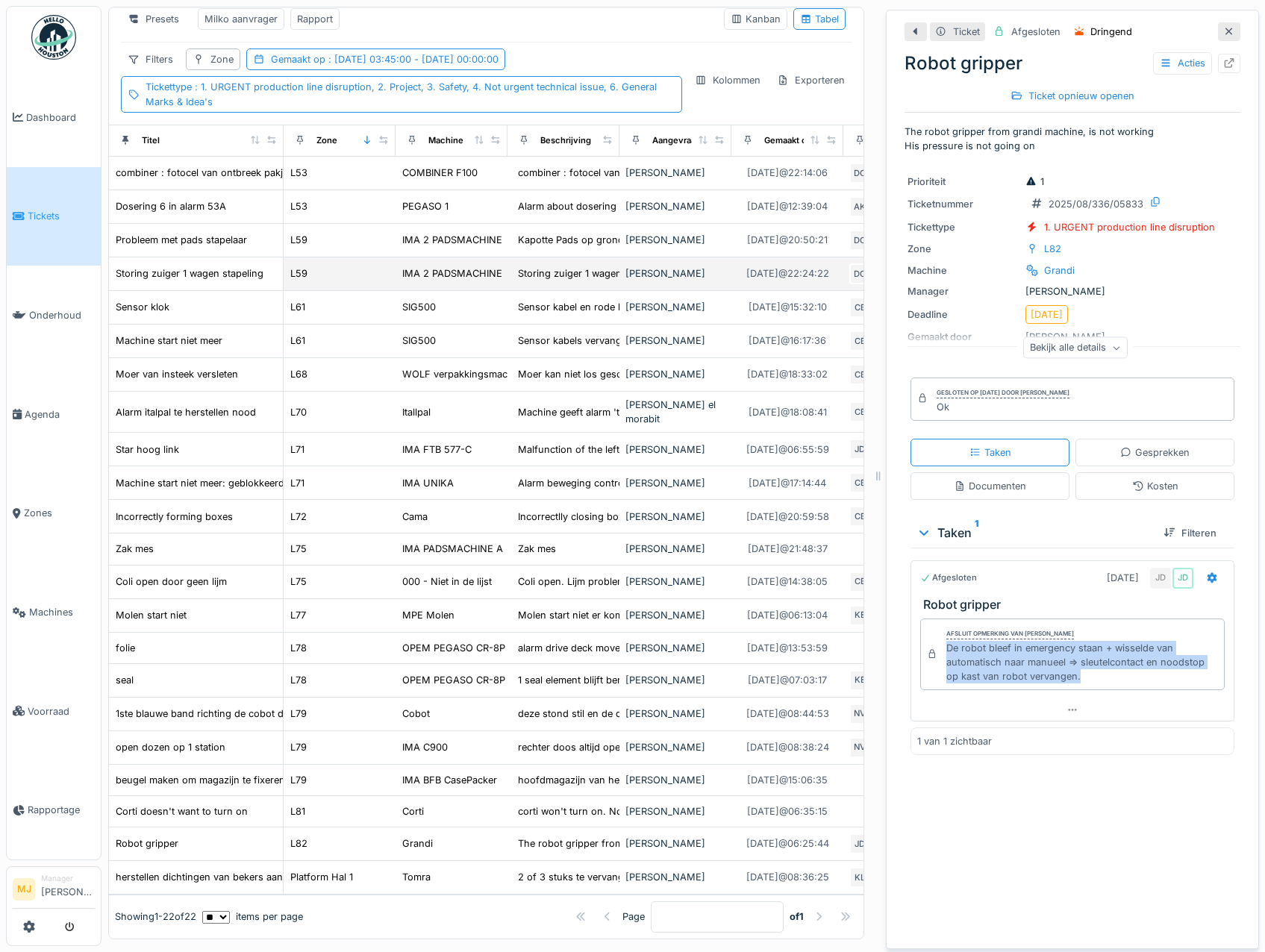
copy div "De robot bleef in emergency staan + wisselde van automatisch naar manueel => sl…"
click at [1223, 27] on icon at bounding box center [1229, 32] width 12 height 10
